Goal: Communication & Community: Answer question/provide support

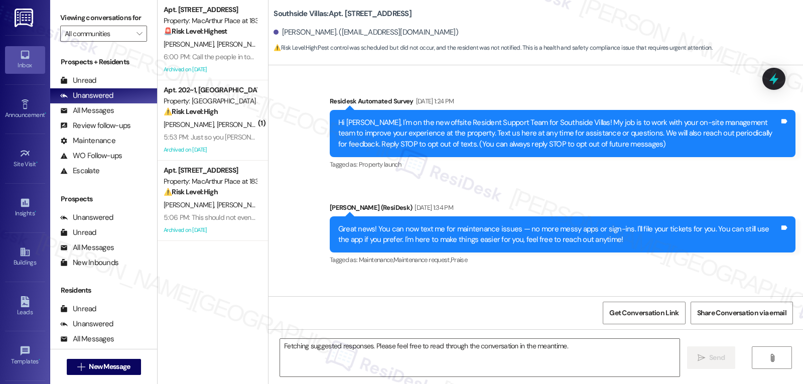
scroll to position [9587, 0]
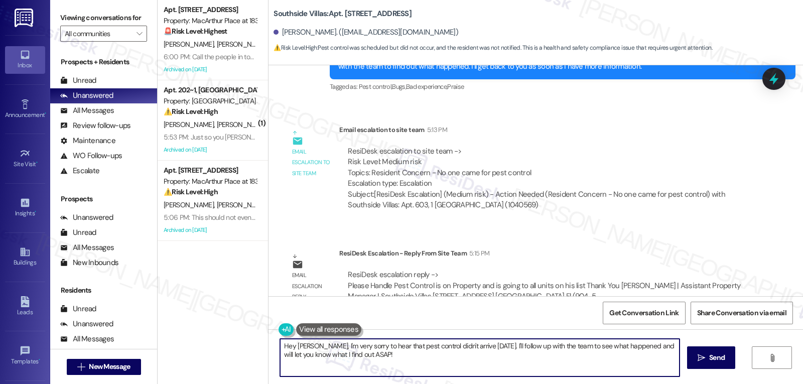
drag, startPoint x: 737, startPoint y: 407, endPoint x: 783, endPoint y: 407, distance: 45.7
click at [783, 383] on html "Inbox Go to Inbox Announcement • Send A Text Announcement Site Visit • Go to Si…" at bounding box center [401, 192] width 803 height 384
type textarea "Hey [PERSON_NAME], I got an update from the site management team. The pest cont…"
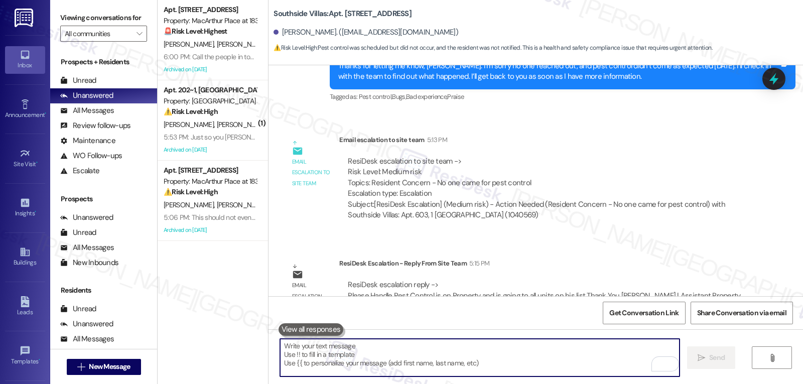
scroll to position [9657, 0]
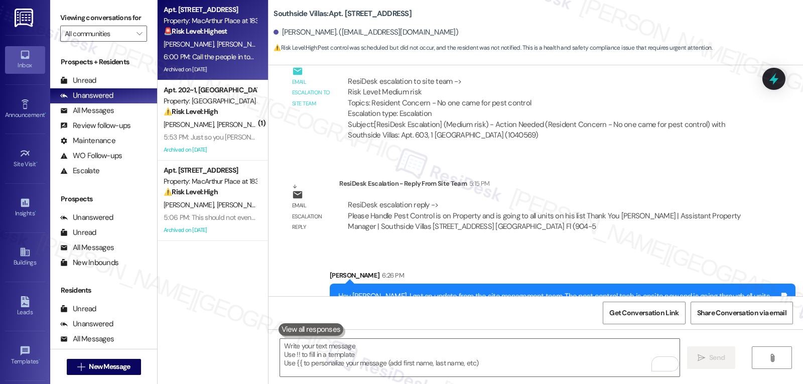
click at [217, 44] on span "[PERSON_NAME]" at bounding box center [242, 44] width 50 height 9
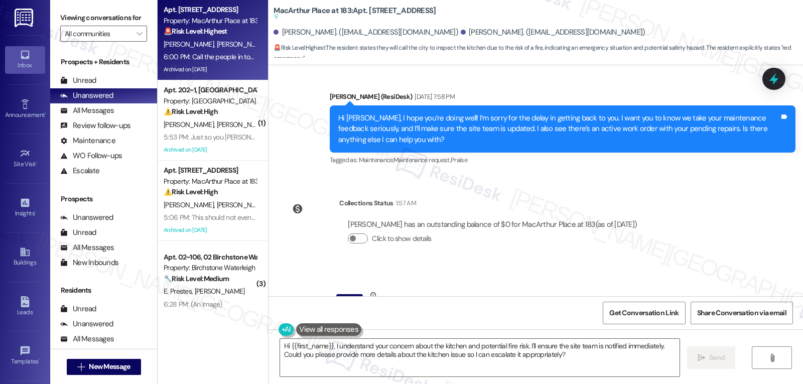
scroll to position [5876, 0]
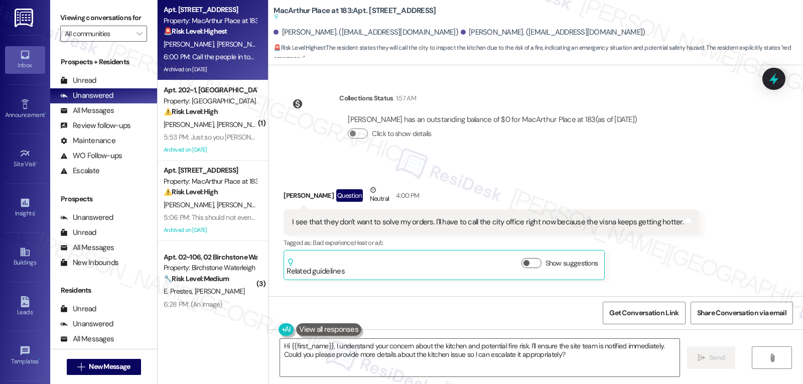
click at [591, 217] on div "I see that they don't want to solve my orders. I'll have to call the city offic…" at bounding box center [487, 222] width 391 height 11
copy div "visna"
drag, startPoint x: 425, startPoint y: 149, endPoint x: 712, endPoint y: 149, distance: 286.5
click at [712, 162] on div "Received via SMS [PERSON_NAME] Question Neutral 4:00 PM I see that they don't w…" at bounding box center [535, 224] width 534 height 125
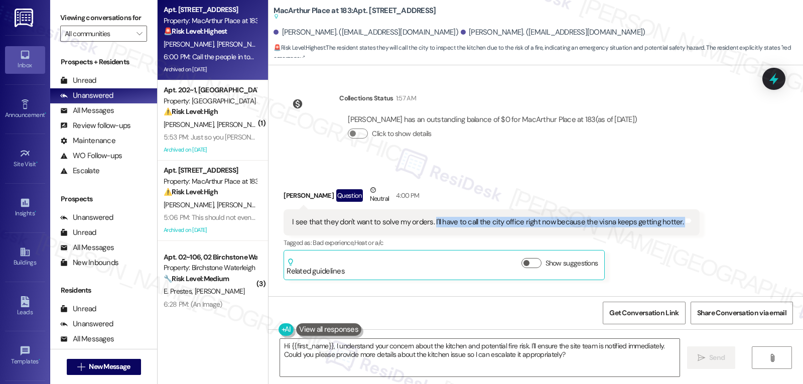
copy div "I'll have to call the city office right now because the visna keeps getting hot…"
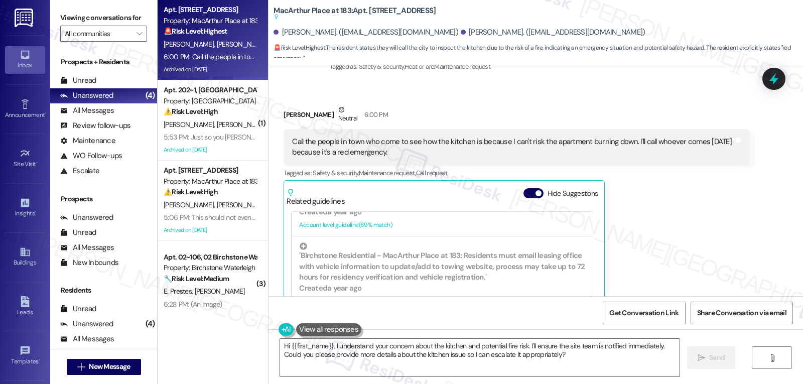
scroll to position [6076, 0]
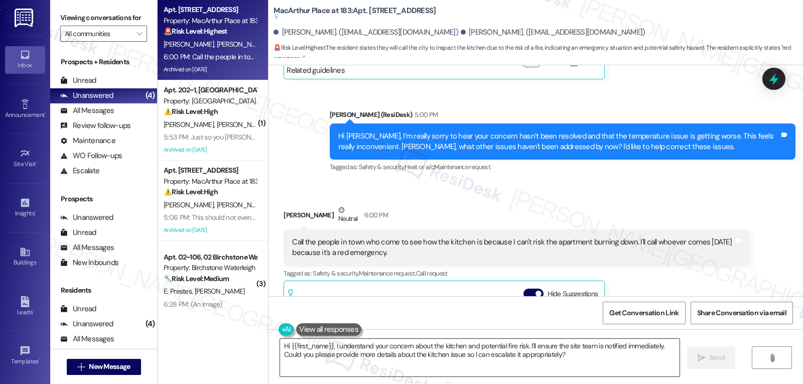
click at [280, 346] on textarea "Hi {{first_name}}, I understand your concern about the kitchen and potential fi…" at bounding box center [479, 358] width 399 height 38
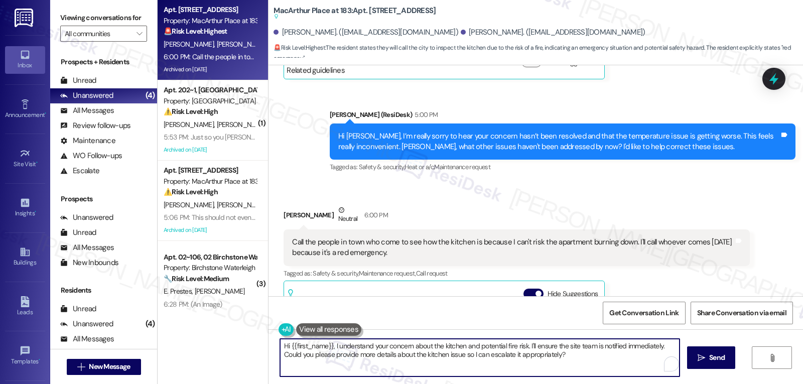
click at [280, 346] on textarea "Hi {{first_name}}, I understand your concern about the kitchen and potential fi…" at bounding box center [479, 358] width 399 height 38
click at [315, 355] on textarea "Ok, thanks for letting me know, {{first_name}}. I understand your concern about…" at bounding box center [479, 358] width 399 height 38
click at [615, 363] on textarea "Ok, thanks for letting me know, {{first_name}}. I understand your concern about…" at bounding box center [479, 358] width 399 height 38
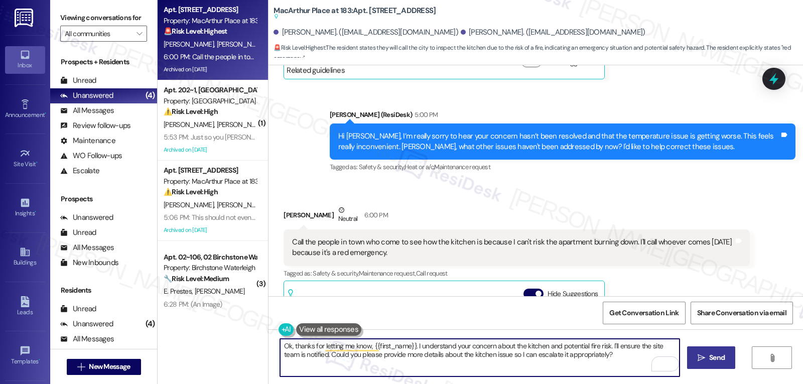
type textarea "Ok, thanks for letting me know, {{first_name}}. I understand your concern about…"
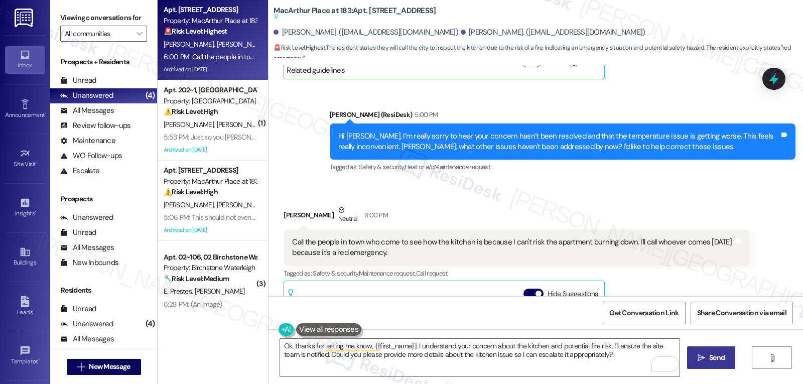
click at [718, 356] on span "Send" at bounding box center [717, 357] width 16 height 11
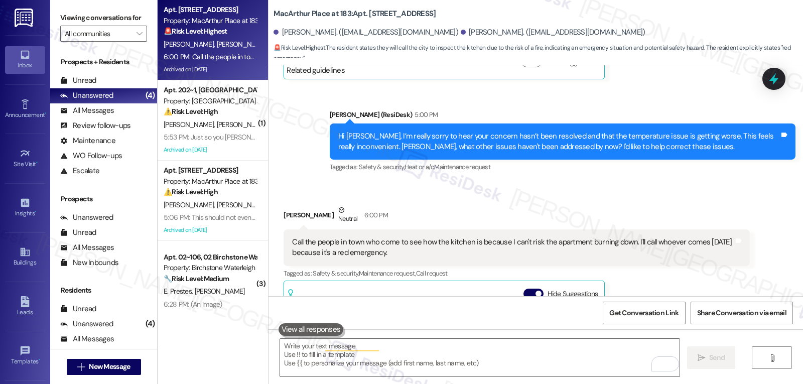
scroll to position [6176, 0]
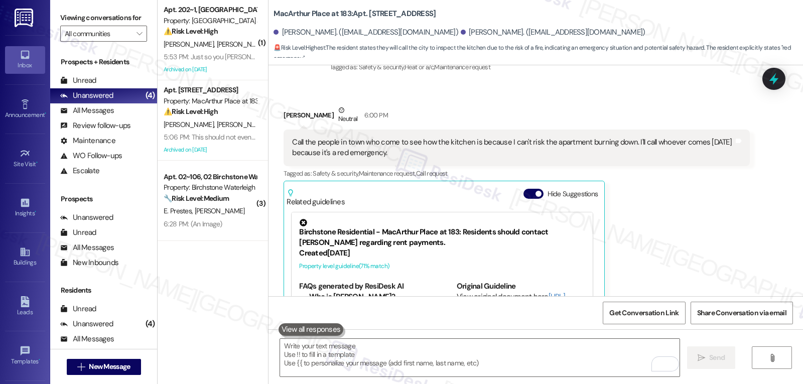
drag, startPoint x: 191, startPoint y: 38, endPoint x: 797, endPoint y: 121, distance: 612.3
click at [191, 38] on div "[PERSON_NAME] [PERSON_NAME]" at bounding box center [210, 44] width 95 height 13
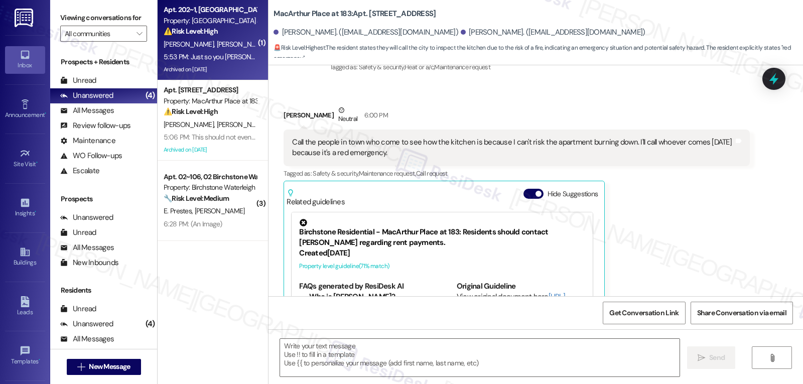
type textarea "Fetching suggested responses. Please feel free to read through the conversation…"
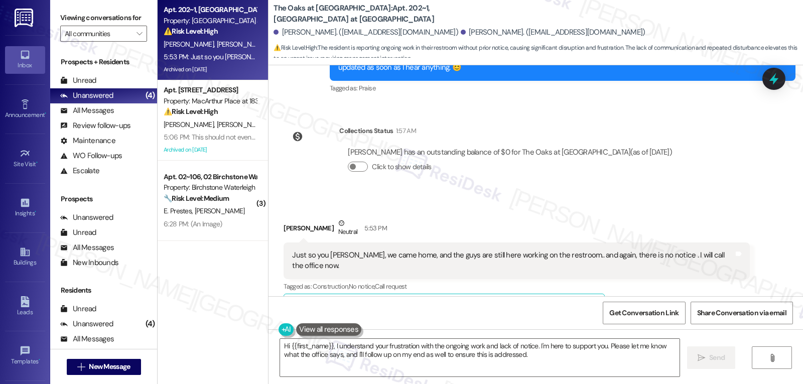
scroll to position [4150, 0]
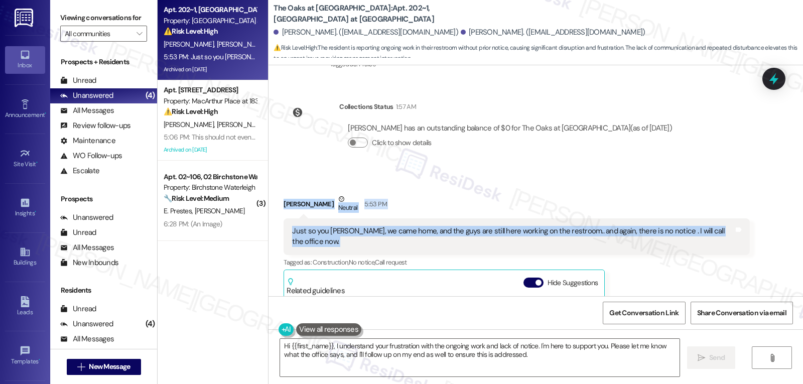
drag, startPoint x: 270, startPoint y: 154, endPoint x: 749, endPoint y: 178, distance: 479.3
click at [749, 178] on div "Received via SMS [PERSON_NAME] Neutral 5:53 PM Just so you [PERSON_NAME], we ca…" at bounding box center [535, 316] width 534 height 290
copy div "[PERSON_NAME] Neutral 5:53 PM Just so you [PERSON_NAME], we came home, and the …"
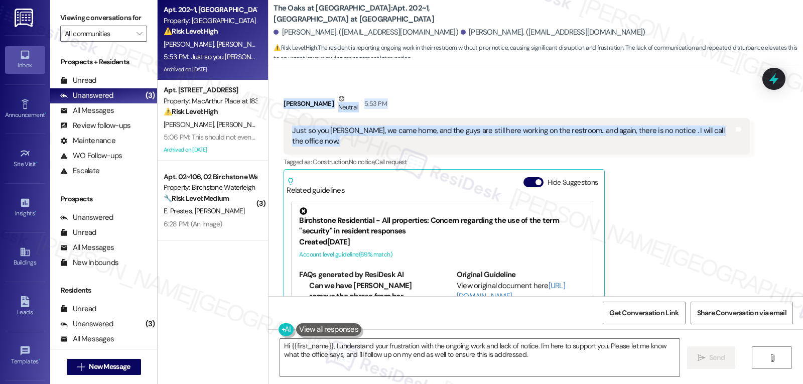
scroll to position [4050, 0]
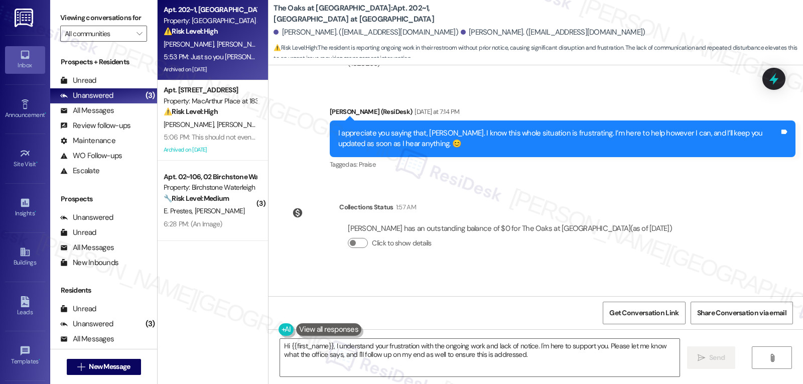
click at [601, 216] on div "[PERSON_NAME] has an outstanding balance of $0 for The Oaks at [GEOGRAPHIC_DATA…" at bounding box center [509, 240] width 341 height 48
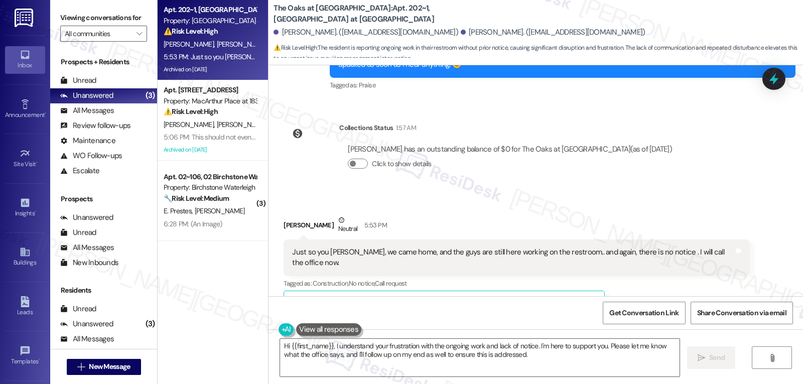
scroll to position [4150, 0]
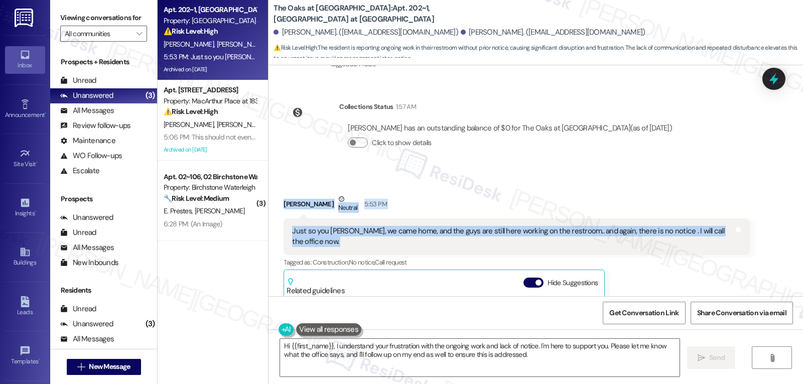
drag, startPoint x: 301, startPoint y: 155, endPoint x: 770, endPoint y: 179, distance: 470.3
click at [770, 179] on div "Received via SMS [PERSON_NAME] Neutral 5:53 PM Just so you [PERSON_NAME], we ca…" at bounding box center [535, 316] width 534 height 290
copy div "[PERSON_NAME] Neutral 5:53 PM Just so you [PERSON_NAME], we came home, and the …"
click at [366, 371] on textarea "Hi {{first_name}}, I understand your frustration with the ongoing work and lack…" at bounding box center [479, 358] width 399 height 38
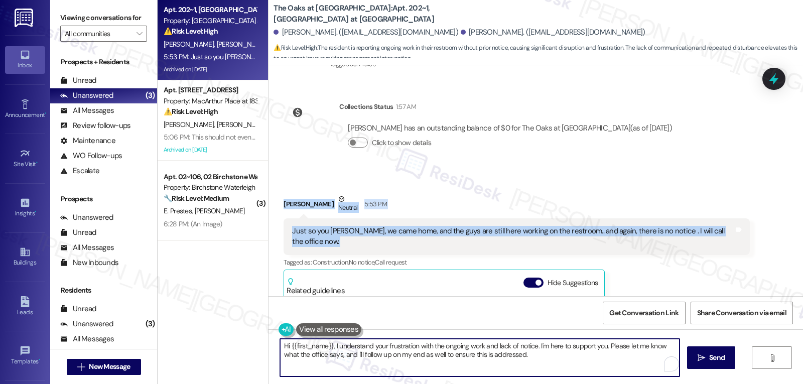
paste textarea "Got it, [PERSON_NAME] — I’m really sorry they didn’t give notice again. I under…"
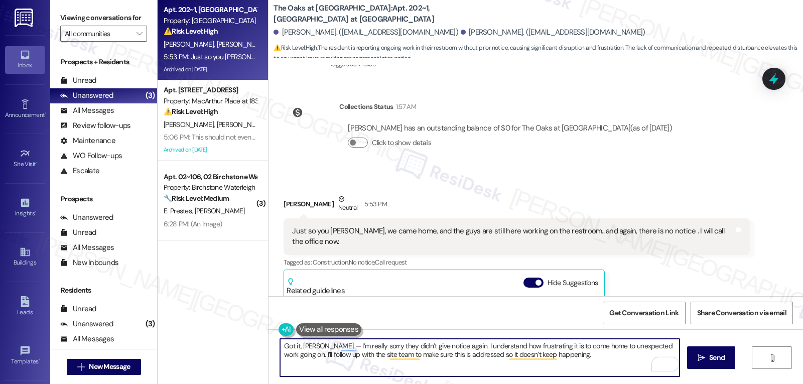
click at [315, 344] on textarea "Got it, [PERSON_NAME] — I’m really sorry they didn’t give notice again. I under…" at bounding box center [479, 358] width 399 height 38
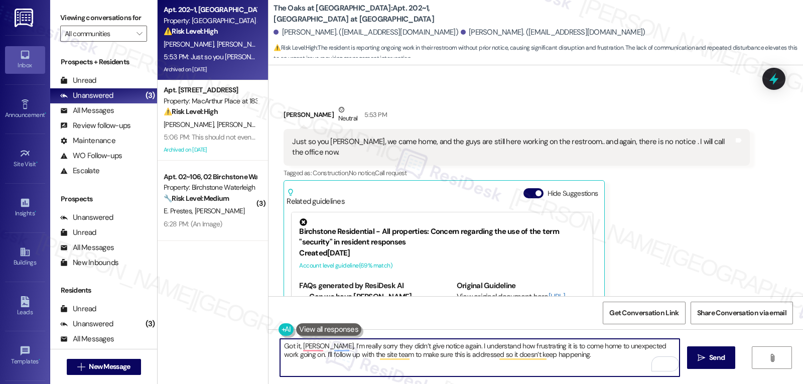
scroll to position [4251, 0]
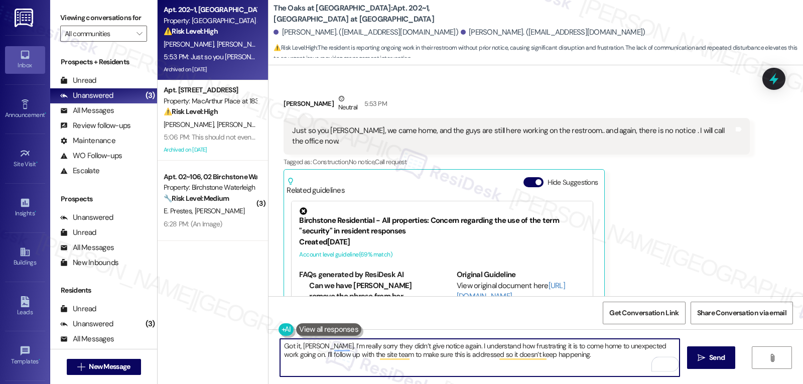
drag, startPoint x: 586, startPoint y: 357, endPoint x: 592, endPoint y: 364, distance: 8.9
click at [591, 363] on textarea "Got it, [PERSON_NAME]. I’m really sorry they didn’t give notice again. I unders…" at bounding box center [479, 358] width 399 height 38
type textarea "Got it, [PERSON_NAME]. I’m really sorry they didn’t give notice again. I unders…"
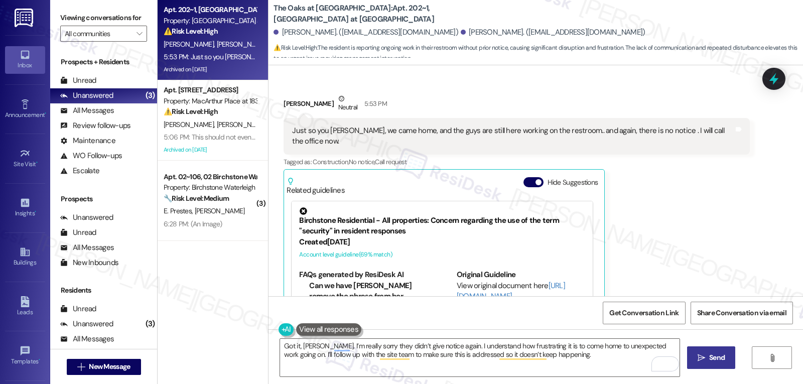
click at [717, 354] on span "Send" at bounding box center [717, 357] width 16 height 11
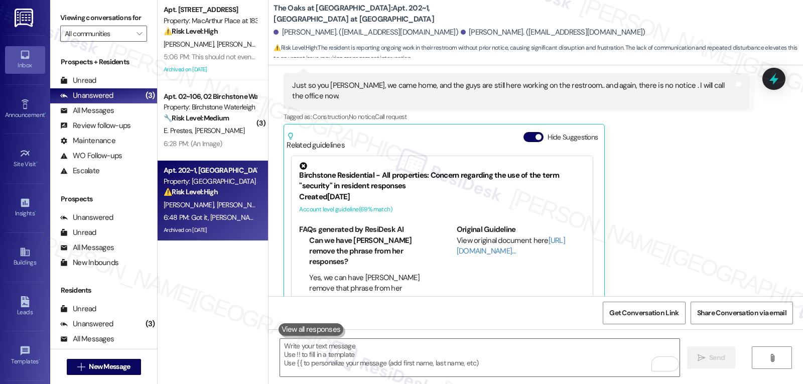
scroll to position [4331, 0]
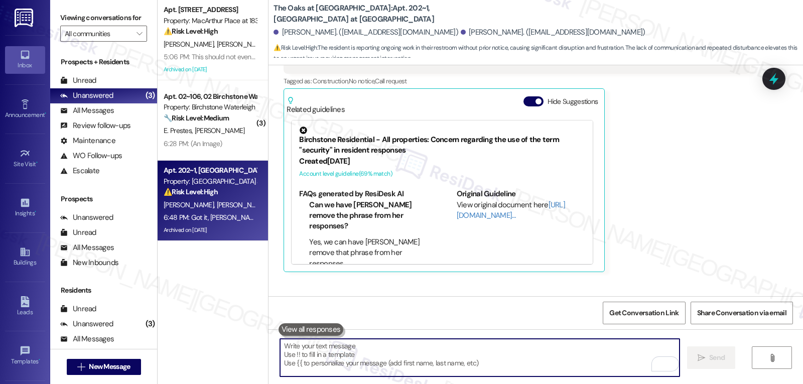
click at [536, 368] on textarea "To enrich screen reader interactions, please activate Accessibility in Grammarl…" at bounding box center [479, 358] width 399 height 38
paste textarea "Got it, [PERSON_NAME] — I’m really sorry they didn’t give notice again. I under…"
type textarea "Got it, [PERSON_NAME] — I’m really sorry they didn’t give notice again. I under…"
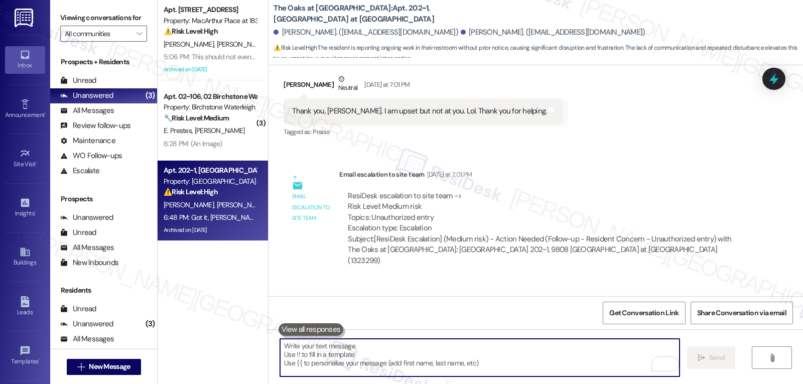
scroll to position [3830, 0]
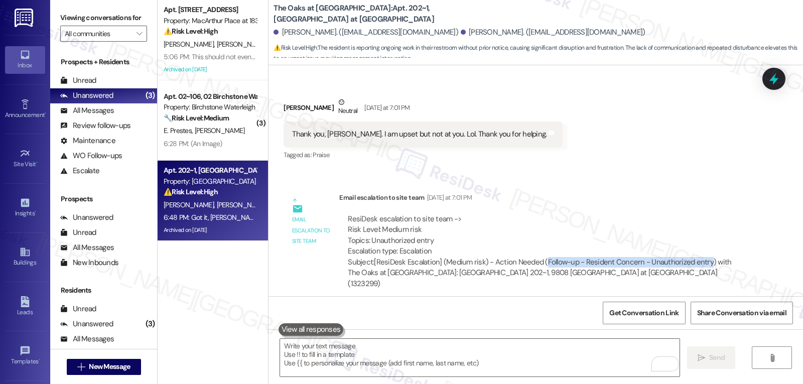
drag, startPoint x: 537, startPoint y: 215, endPoint x: 696, endPoint y: 216, distance: 159.1
click at [696, 257] on div "Subject: [ResiDesk Escalation] (Medium risk) - Action Needed (Follow-up - Resid…" at bounding box center [544, 273] width 393 height 32
copy div "Follow-up - Resident Concern - Unauthorized entry"
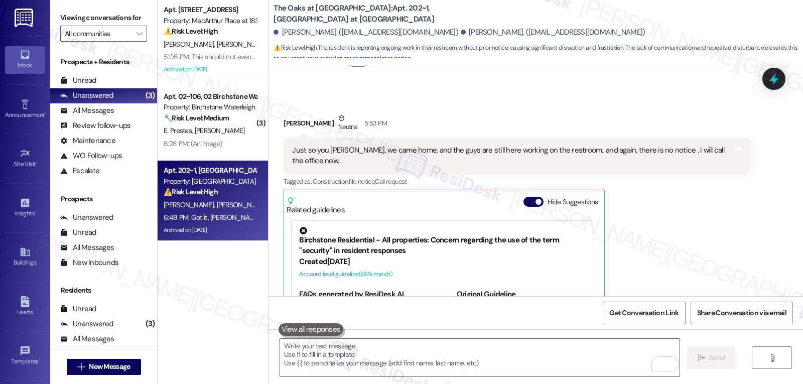
scroll to position [4331, 0]
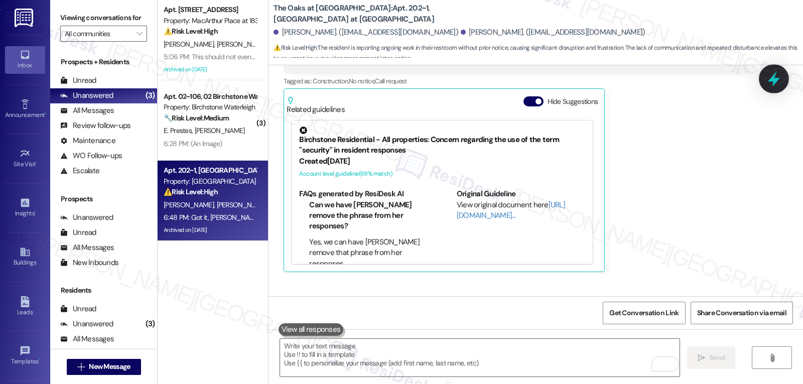
click at [767, 80] on icon at bounding box center [773, 78] width 17 height 17
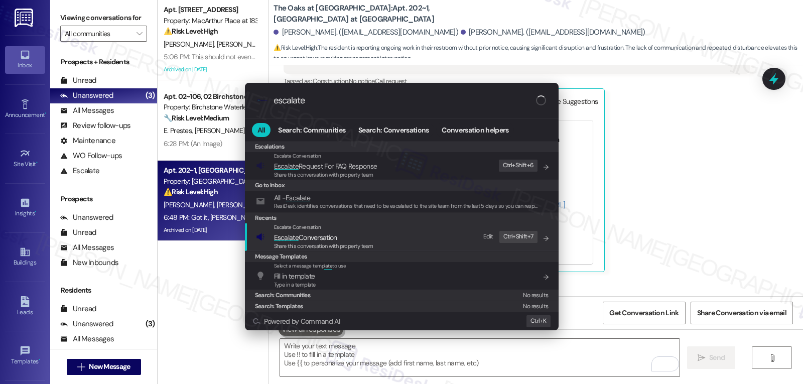
type input "escalate"
click at [336, 238] on span "Escalate Conversation" at bounding box center [305, 237] width 63 height 9
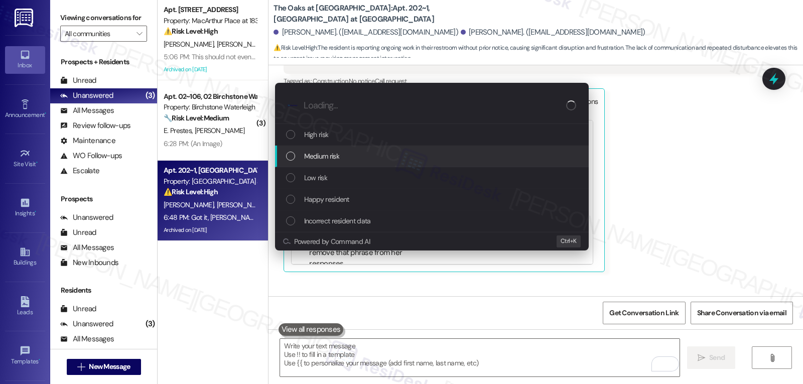
click at [347, 155] on div "Medium risk" at bounding box center [433, 156] width 294 height 11
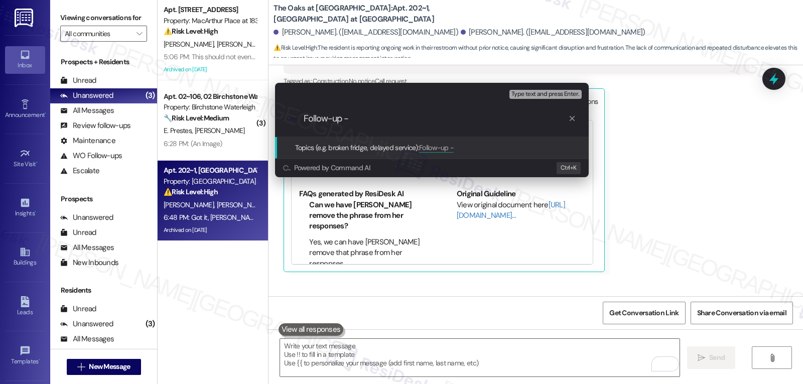
paste input "Follow-up - Resident Concern - Unauthorized entry"
click at [354, 117] on input "Follow-up - Follow-up - Resident Concern - Unauthorized entry" at bounding box center [436, 118] width 264 height 11
type input "Follow-up - Resident Concern - Unauthorized entry"
click at [542, 126] on div ".cls-1{fill:#0a055f;}.cls-2{fill:#0cc4c4;} resideskLogoBlueOrange Follow-up - R…" at bounding box center [432, 119] width 314 height 36
click at [510, 117] on input "Follow-up - Resident Concern - Unauthorized entry" at bounding box center [436, 118] width 264 height 11
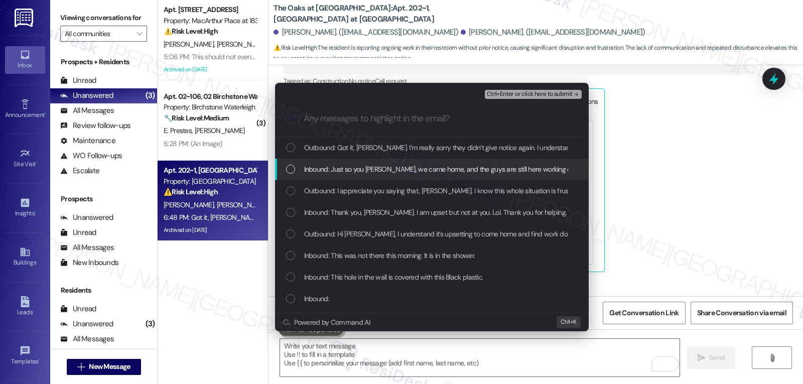
click at [334, 170] on span "Inbound: Just so you [PERSON_NAME], we came home, and the guys are still here w…" at bounding box center [537, 169] width 467 height 11
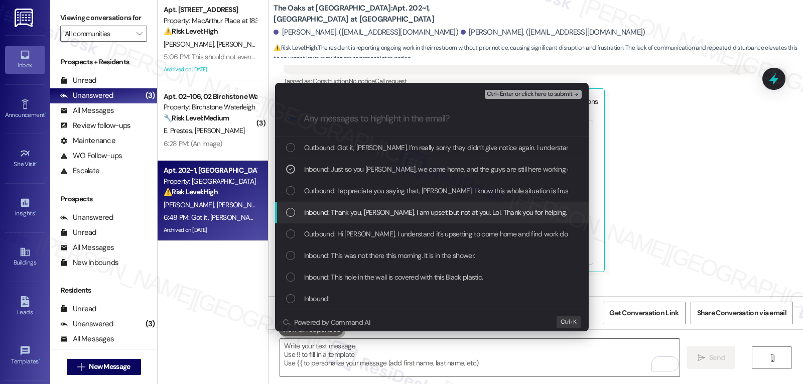
click at [301, 211] on div "Inbound: Thank you, [PERSON_NAME]. I am upset but not at you. Lol. Thank you fo…" at bounding box center [433, 212] width 294 height 11
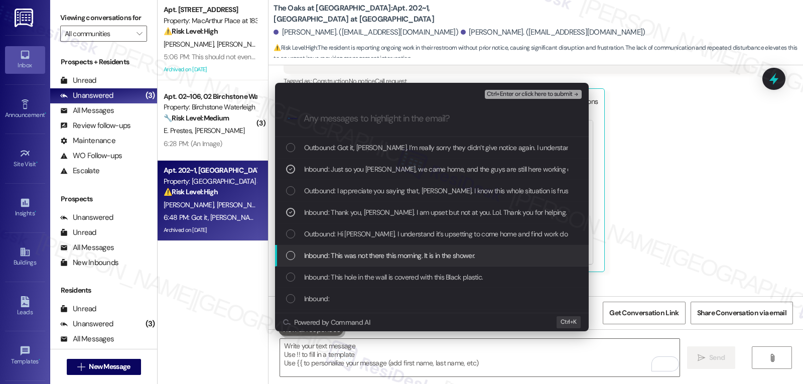
click at [289, 261] on div "Inbound: This was not there this morning. It is in the shower." at bounding box center [432, 256] width 314 height 22
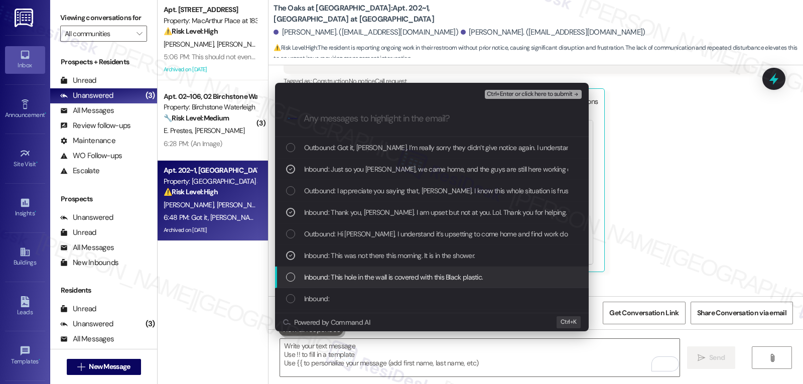
click at [287, 279] on div "List of options" at bounding box center [290, 276] width 9 height 9
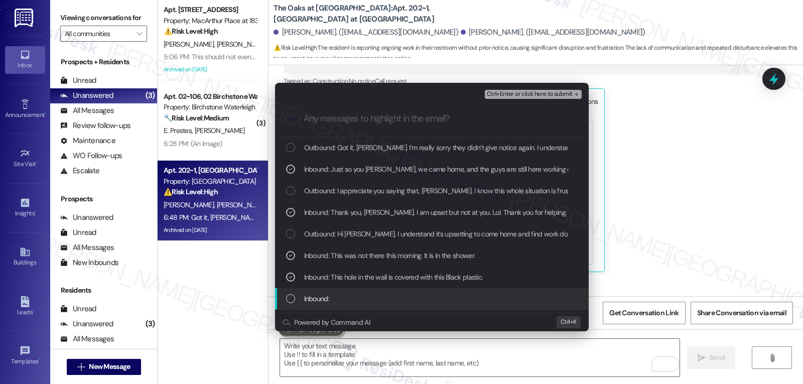
click at [295, 300] on div "List of options" at bounding box center [290, 298] width 9 height 9
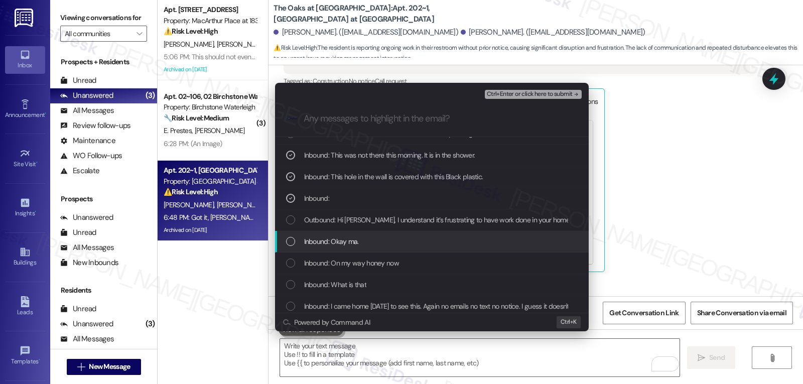
click at [294, 240] on div "List of options" at bounding box center [290, 241] width 9 height 9
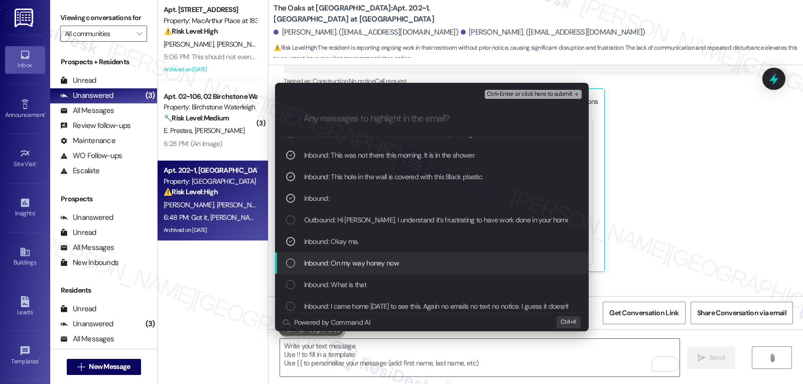
click at [294, 265] on div "List of options" at bounding box center [290, 262] width 9 height 9
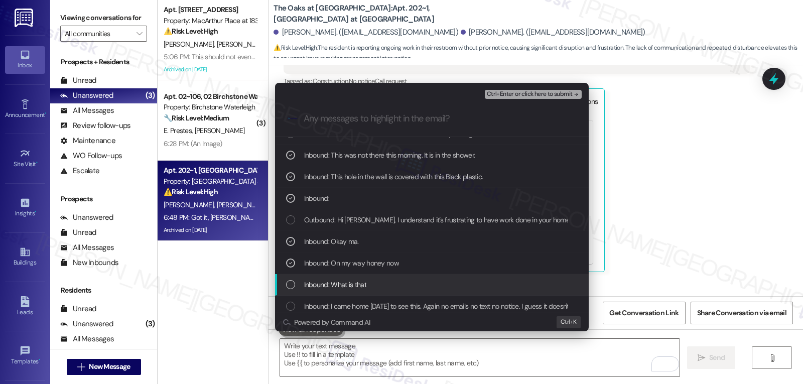
click at [293, 278] on div "Inbound: What is that" at bounding box center [432, 285] width 314 height 22
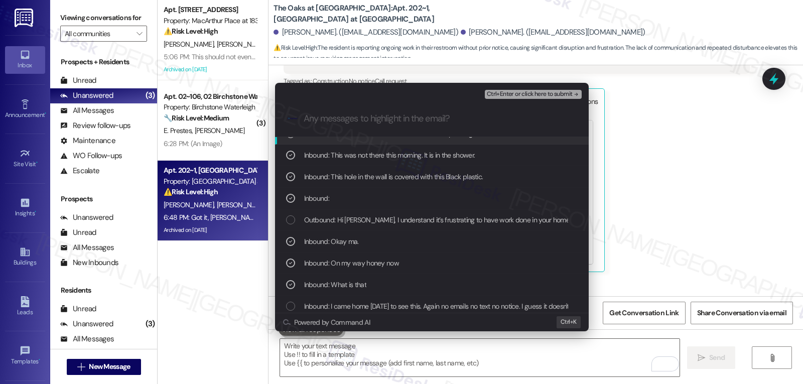
click at [523, 93] on span "Ctrl+Enter or click here to submit" at bounding box center [530, 94] width 86 height 7
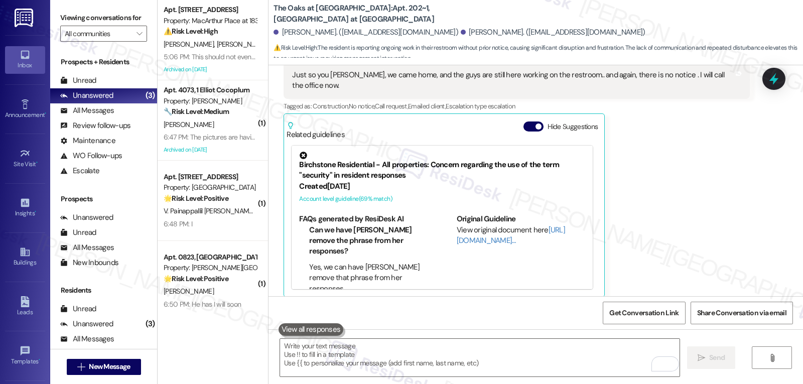
scroll to position [4416, 0]
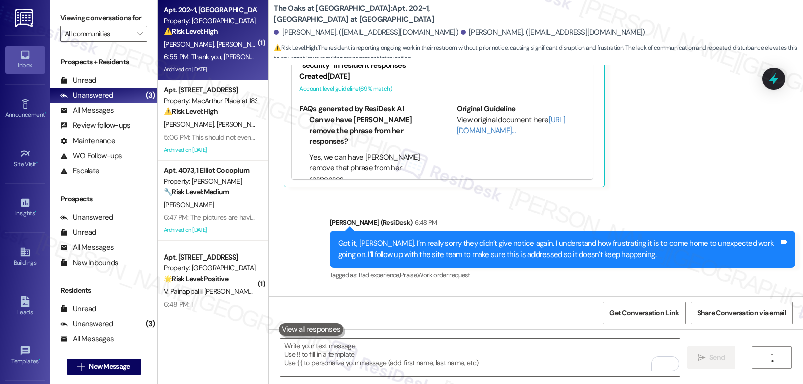
click at [284, 313] on div "[PERSON_NAME] 6:55 PM" at bounding box center [517, 320] width 466 height 14
drag, startPoint x: 276, startPoint y: 252, endPoint x: 399, endPoint y: 266, distance: 123.8
click at [399, 305] on div "Received via SMS [PERSON_NAME] 6:55 PM Thank you, [PERSON_NAME]. We told the gu…" at bounding box center [516, 338] width 481 height 66
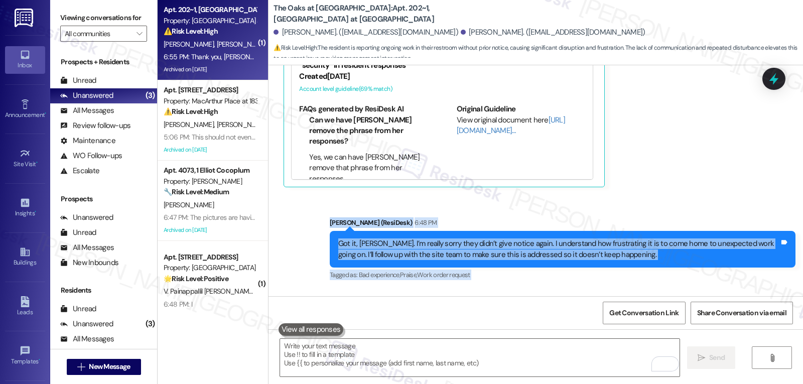
drag, startPoint x: 323, startPoint y: 157, endPoint x: 787, endPoint y: 284, distance: 481.3
click at [787, 284] on div "WO Opened request: The AC stay... [DATE] 7:50 AM Status : Completed Show detail…" at bounding box center [535, 180] width 534 height 231
copy div "[PERSON_NAME] (ResiDesk) 6:48 PM Got it, [PERSON_NAME]. I’m really sorry they d…"
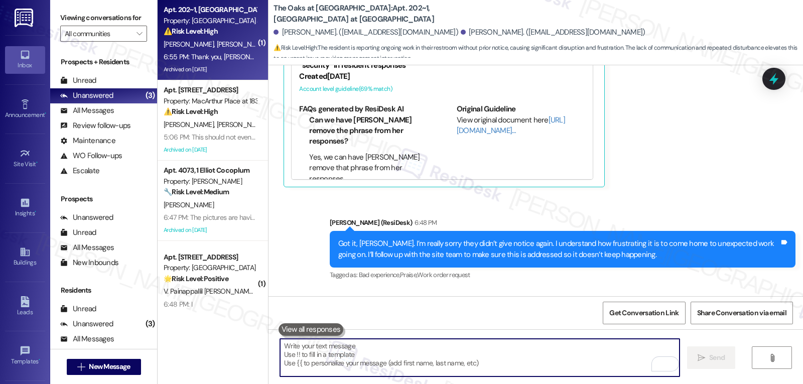
click at [361, 352] on textarea "To enrich screen reader interactions, please activate Accessibility in Grammarl…" at bounding box center [479, 358] width 399 height 38
paste textarea "Thank you, [PERSON_NAME] — I really appreciate your understanding and flexibili…"
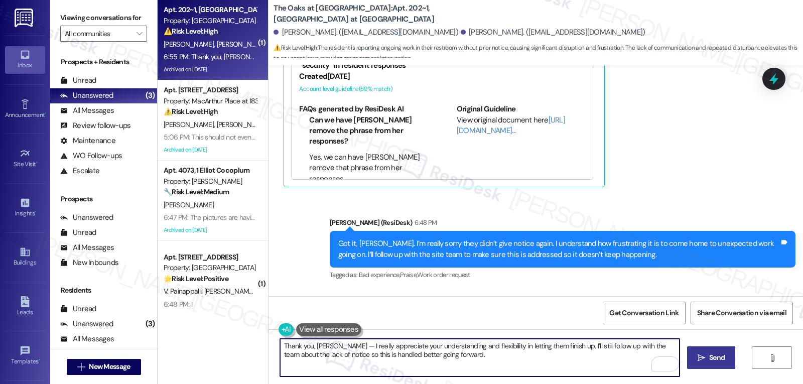
click at [334, 348] on textarea "Thank you, [PERSON_NAME] — I really appreciate your understanding and flexibili…" at bounding box center [479, 358] width 399 height 38
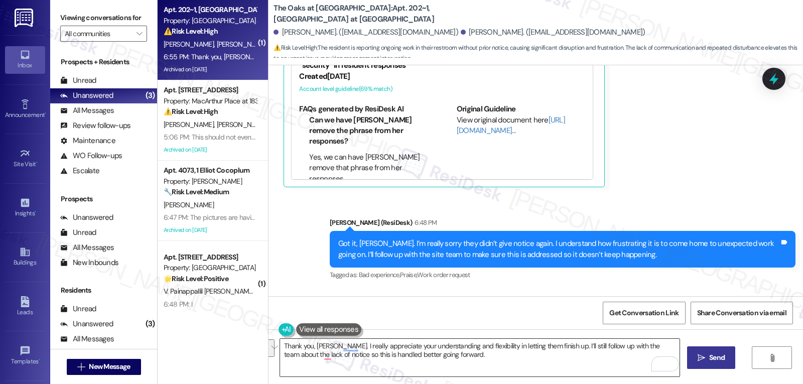
click at [434, 366] on textarea "Thank you, [PERSON_NAME]. I really appreciate your understanding and flexibilit…" at bounding box center [479, 358] width 399 height 38
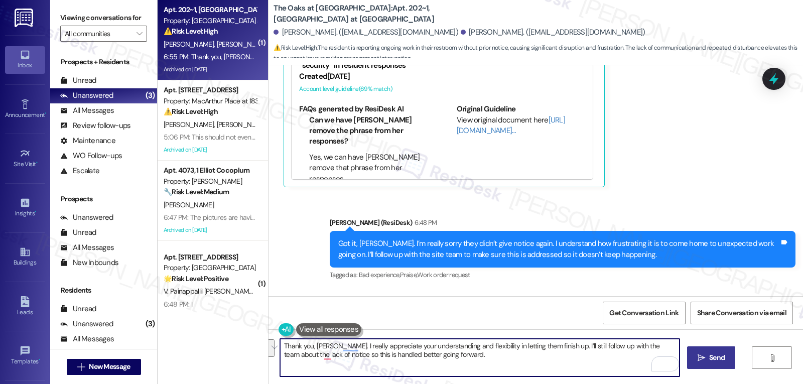
paste textarea "s so much, [PERSON_NAME] — I really appreciate you letting them finish. I’ll st…"
click at [350, 344] on textarea "Thanks so much, [PERSON_NAME] — I really appreciate you letting them finish. I’…" at bounding box center [479, 358] width 399 height 38
click at [456, 357] on textarea "Thanks so much, [PERSON_NAME]. I really appreciate you letting them finish. I’l…" at bounding box center [479, 358] width 399 height 38
click at [491, 360] on textarea "Thanks so much, [PERSON_NAME]. I really appreciate you letting them finish. I’l…" at bounding box center [479, 358] width 399 height 38
type textarea "Thanks so much, [PERSON_NAME]. I really appreciate you letting them finish. I’l…"
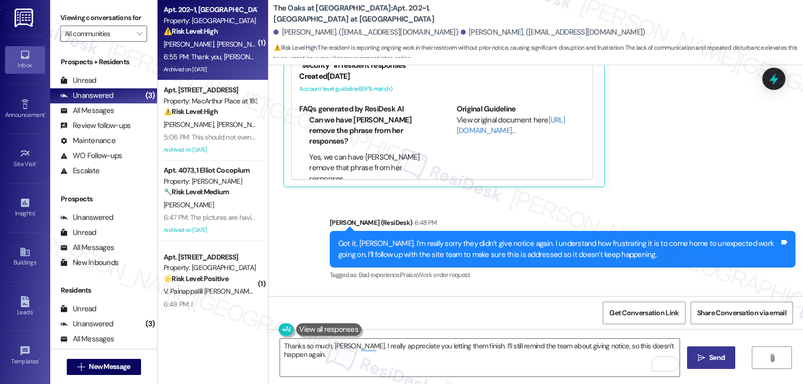
click at [698, 360] on icon "" at bounding box center [701, 358] width 8 height 8
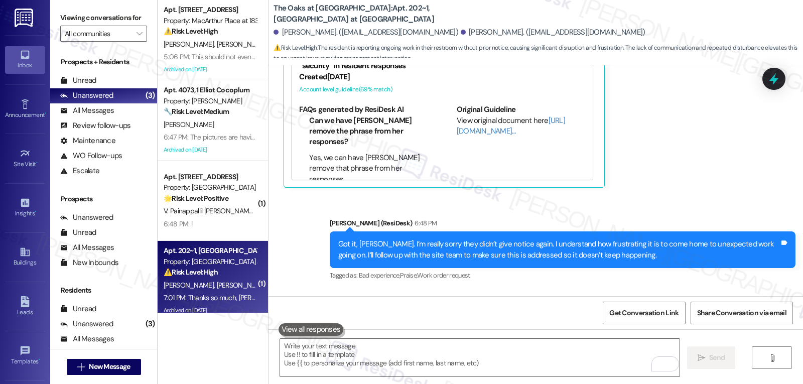
scroll to position [4486, 0]
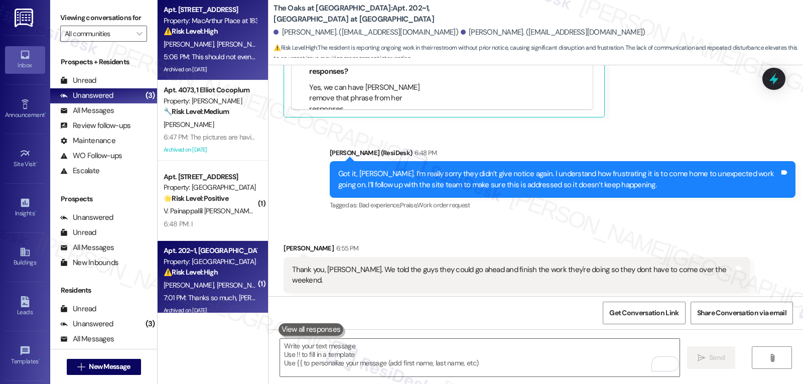
click at [205, 37] on div "Apt. [STREET_ADDRESS] at 183 Property: [GEOGRAPHIC_DATA] at 183 ⚠️ Risk Level: …" at bounding box center [210, 21] width 95 height 34
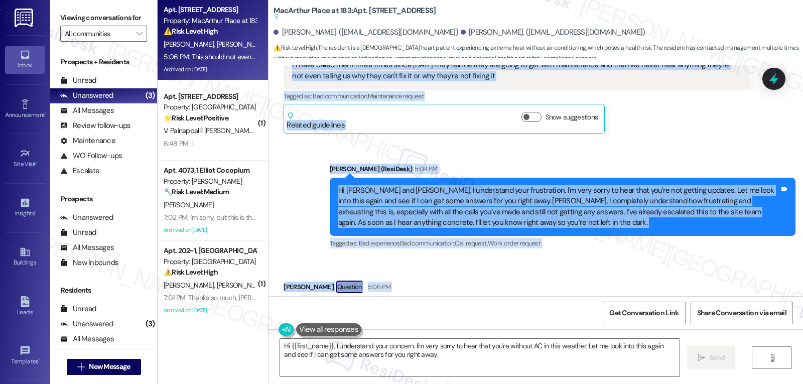
scroll to position [14172, 0]
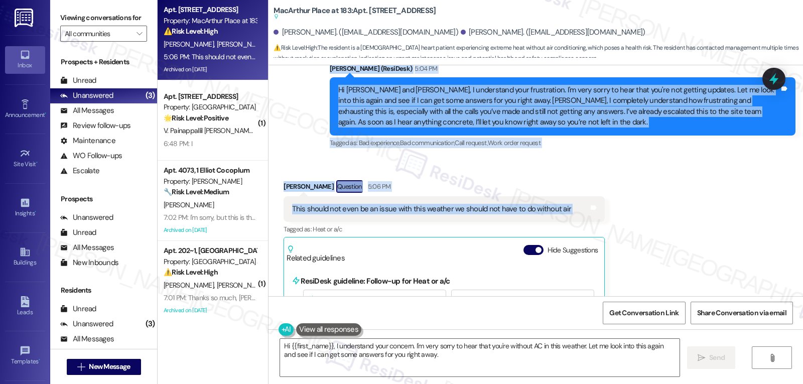
drag, startPoint x: 278, startPoint y: 200, endPoint x: 587, endPoint y: 107, distance: 322.1
click at [587, 107] on div "Survey, sent via SMS Residesk Automated Survey [DATE] 12:30 PM Hi [PERSON_NAME]…" at bounding box center [535, 180] width 534 height 231
copy div "Lore Ipsumdo 8:51 SI Amet consect adi elit se'd 86:77 eiu te incid'u labor etdo…"
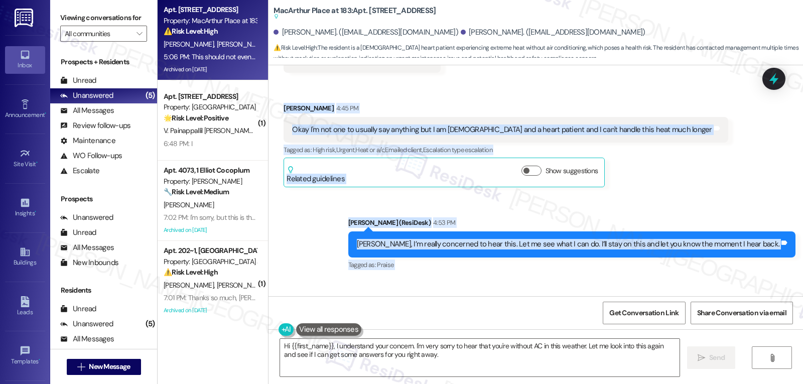
scroll to position [13670, 0]
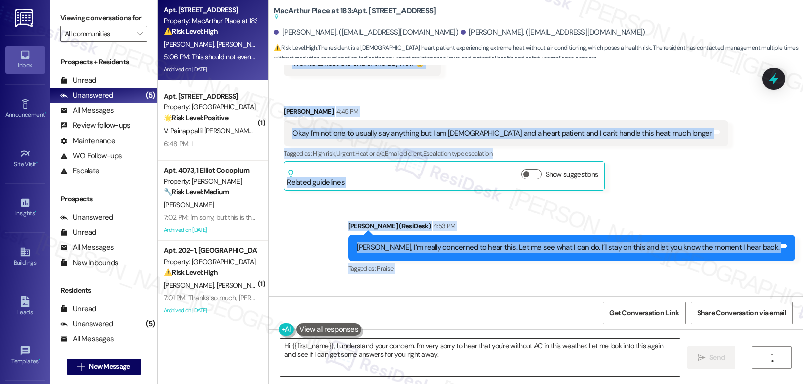
click at [469, 377] on div "Hi {{first_name}}, I understand your concern. I'm very sorry to hear that you'r…" at bounding box center [535, 366] width 534 height 75
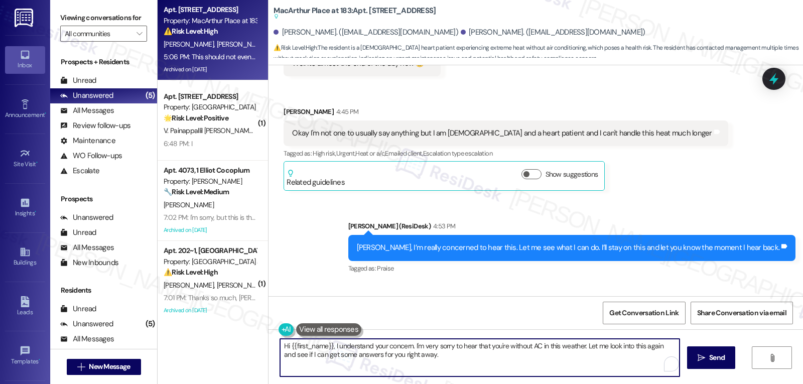
paste textarea "You’re absolutely right, [PERSON_NAME] — no one should have to go without AC in…"
click at [377, 349] on textarea "You’re absolutely right, [PERSON_NAME] — no one should have to go without AC in…" at bounding box center [479, 358] width 399 height 38
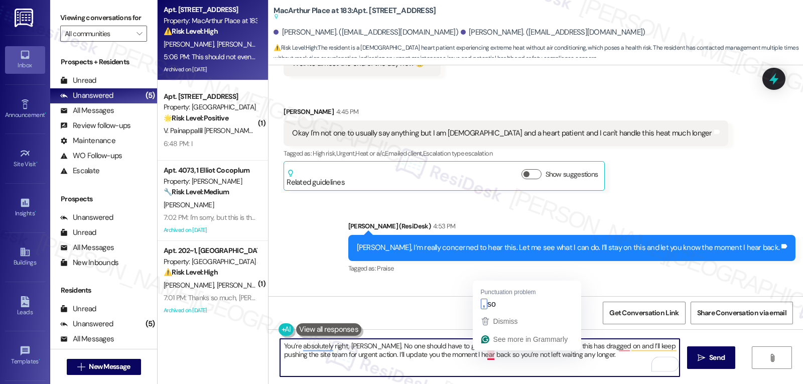
drag, startPoint x: 479, startPoint y: 357, endPoint x: 664, endPoint y: 372, distance: 185.8
click at [662, 371] on div "You’re absolutely right, [PERSON_NAME]. No one should have to go without AC in …" at bounding box center [479, 357] width 400 height 39
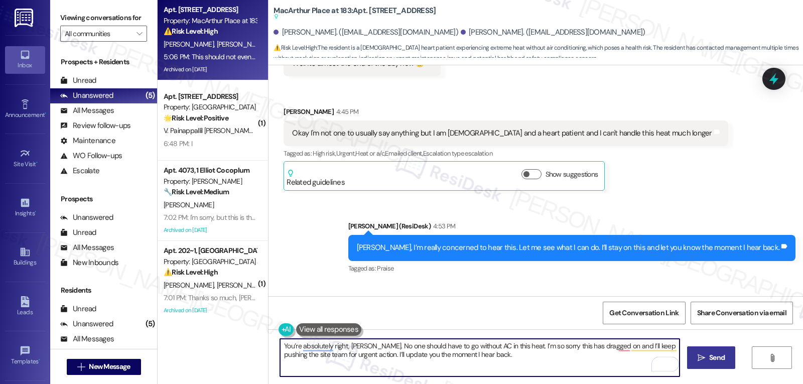
type textarea "You’re absolutely right, [PERSON_NAME]. No one should have to go without AC in …"
click at [713, 362] on span "Send" at bounding box center [717, 357] width 16 height 11
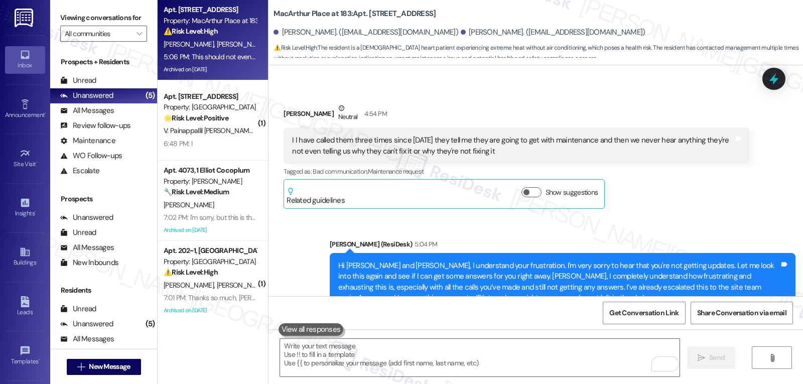
scroll to position [14013, 0]
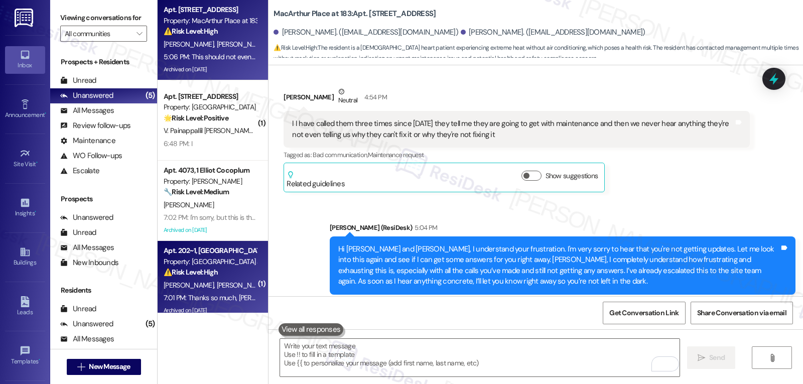
click at [217, 282] on span "[PERSON_NAME]" at bounding box center [242, 284] width 50 height 9
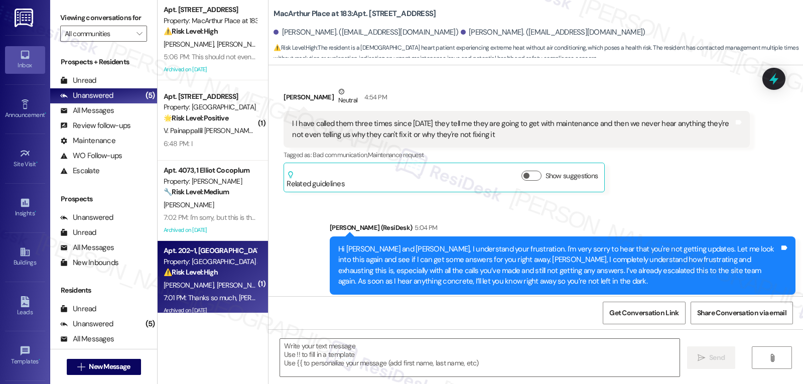
type textarea "Fetching suggested responses. Please feel free to read through the conversation…"
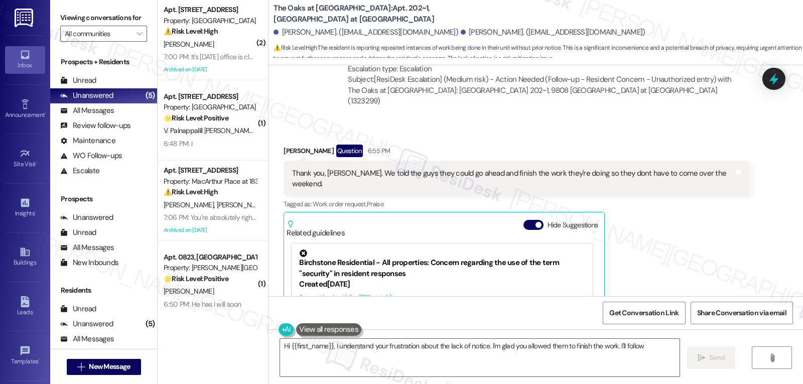
scroll to position [4671, 0]
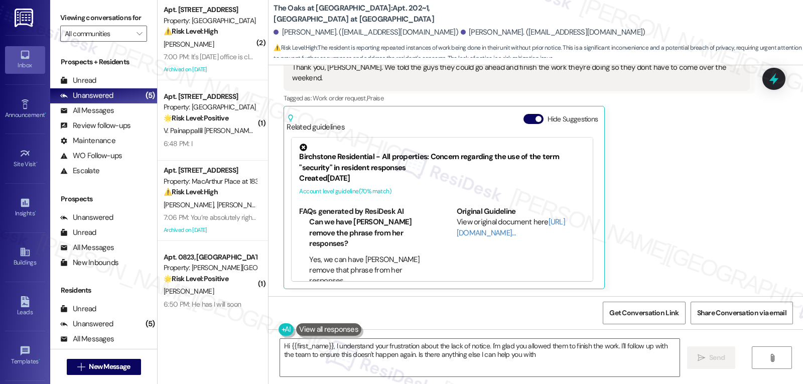
type textarea "Hi {{first_name}}, I understand your frustration about the lack of notice. I'm …"
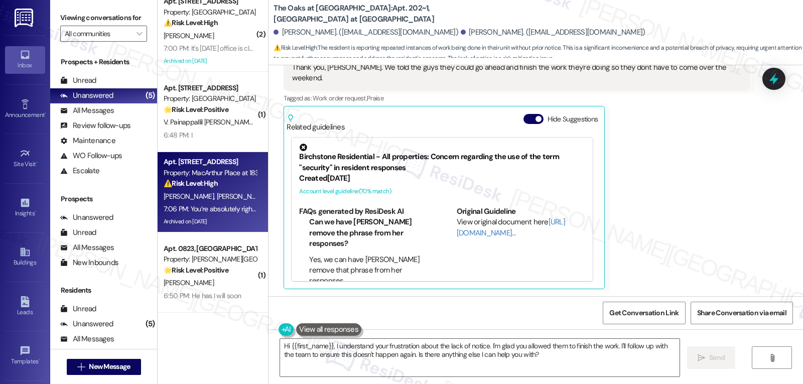
scroll to position [0, 0]
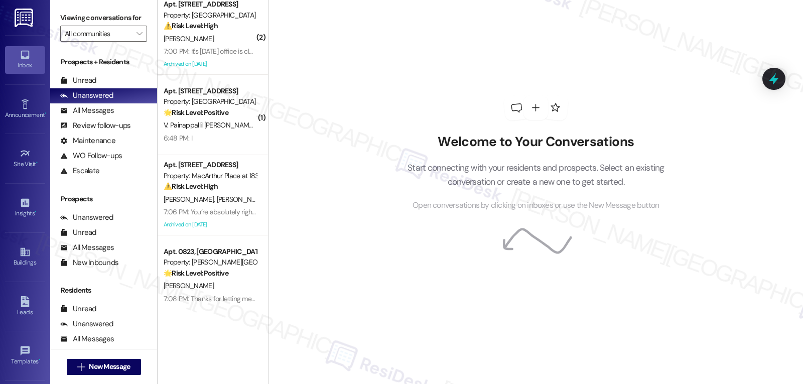
scroll to position [9, 0]
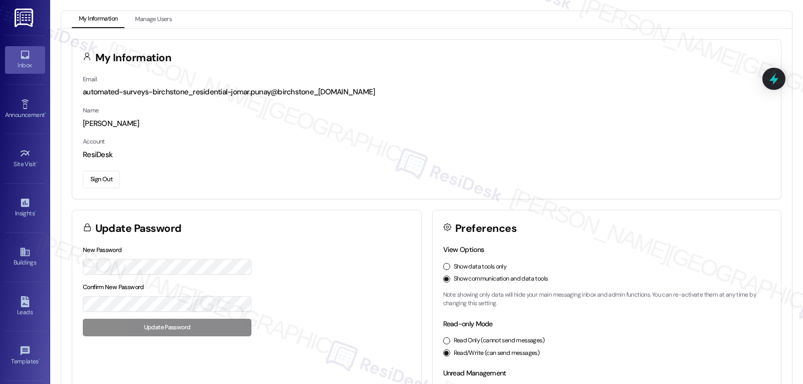
click at [23, 61] on div "Inbox" at bounding box center [25, 65] width 50 height 10
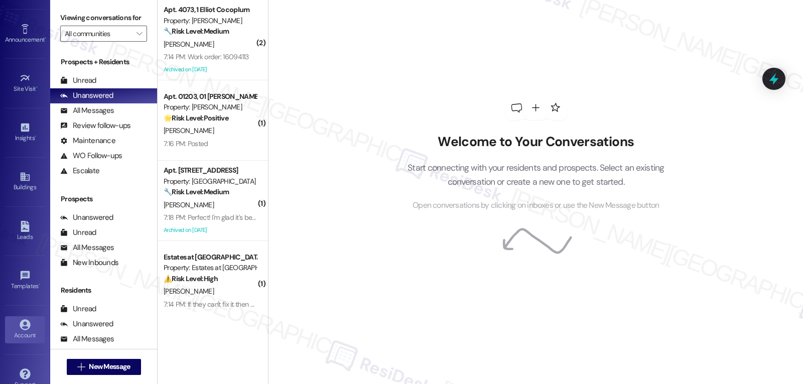
scroll to position [95, 0]
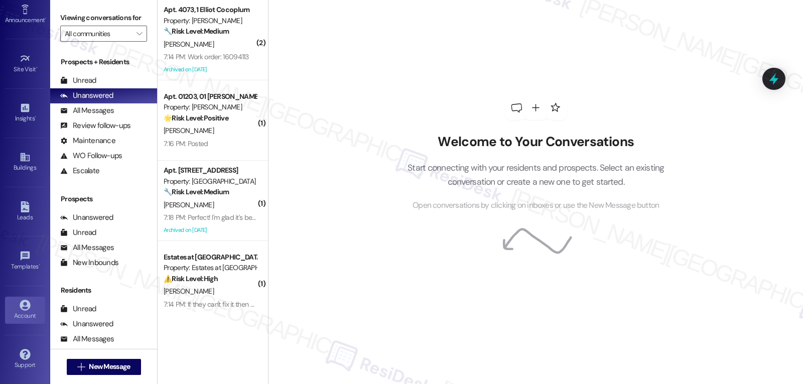
drag, startPoint x: 28, startPoint y: 318, endPoint x: 33, endPoint y: 308, distance: 11.7
click at [28, 318] on div "Account" at bounding box center [25, 316] width 50 height 10
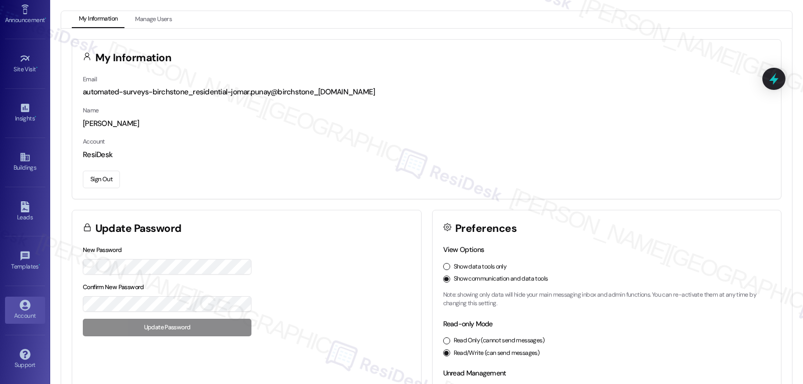
click at [96, 179] on button "Sign Out" at bounding box center [101, 180] width 37 height 18
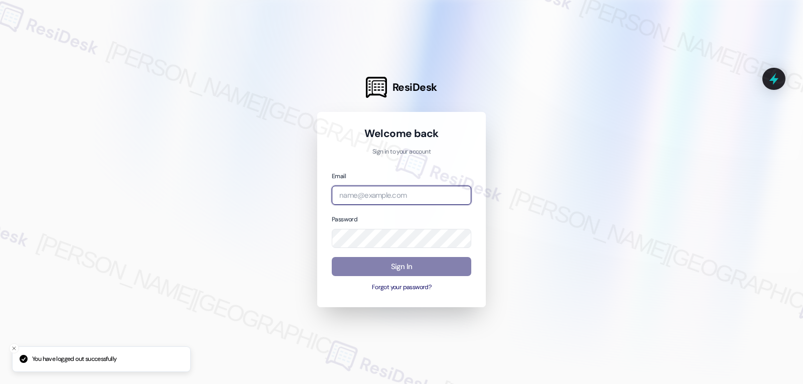
drag, startPoint x: 376, startPoint y: 195, endPoint x: 397, endPoint y: 186, distance: 22.7
click at [383, 194] on input "email" at bounding box center [401, 196] width 139 height 20
click at [404, 198] on input "email" at bounding box center [401, 196] width 139 height 20
paste input "automated-surveys-archway_equities-jomar.punay@archway_equities.com"
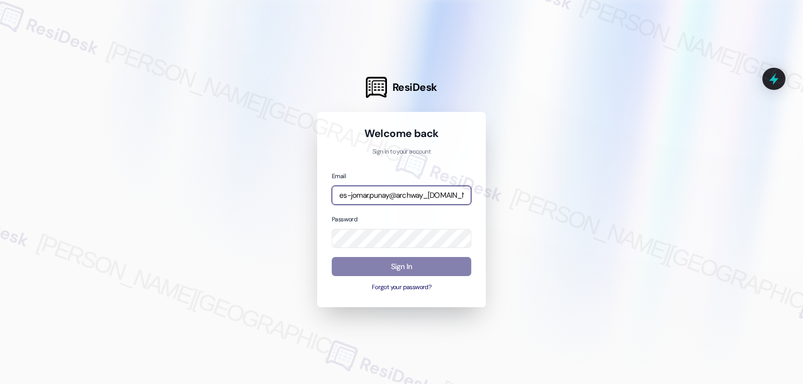
type input "automated-surveys-archway_equities-jomar.punay@archway_equities.com"
click at [373, 222] on div "Password" at bounding box center [401, 231] width 139 height 35
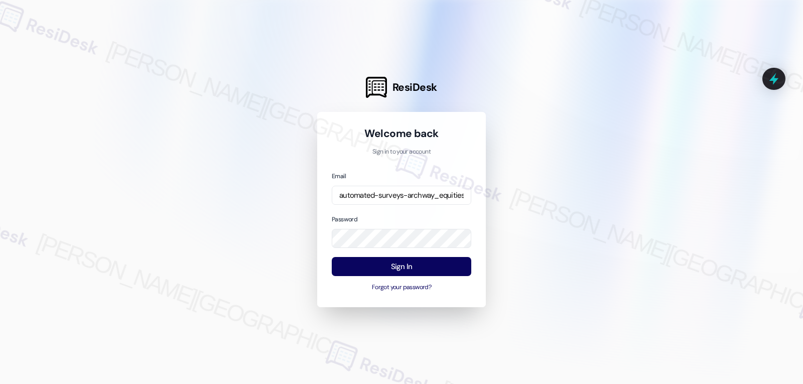
click at [392, 217] on div "Password" at bounding box center [401, 231] width 139 height 35
click at [412, 269] on button "Sign In" at bounding box center [401, 267] width 139 height 20
